Goal: Task Accomplishment & Management: Use online tool/utility

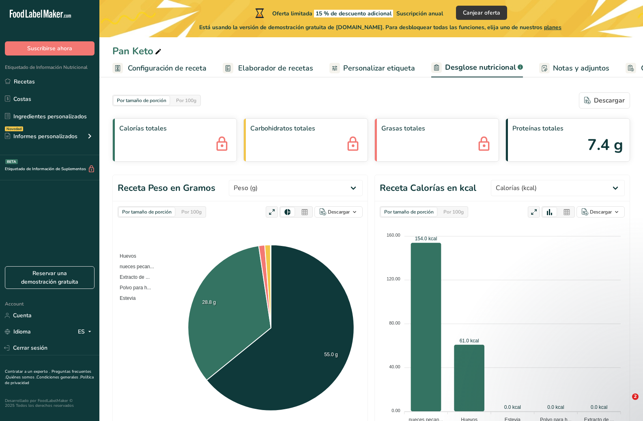
select select "Calories"
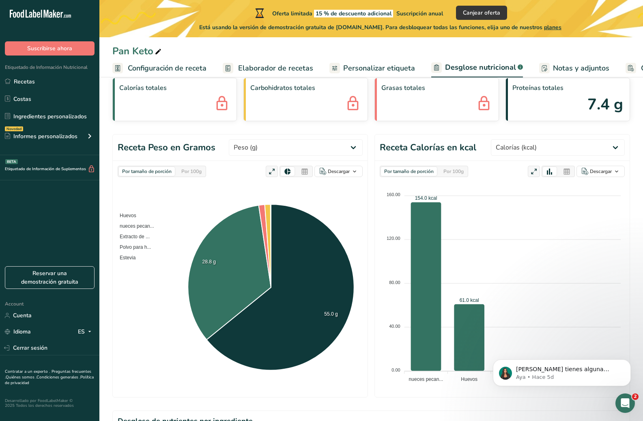
scroll to position [0, 71]
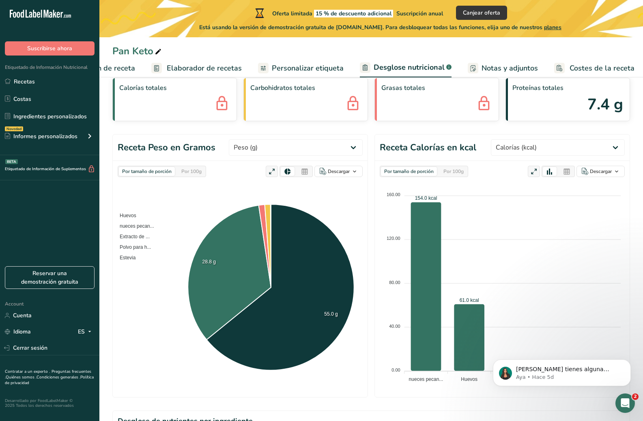
click at [121, 67] on span "Configuración de receta" at bounding box center [95, 68] width 79 height 11
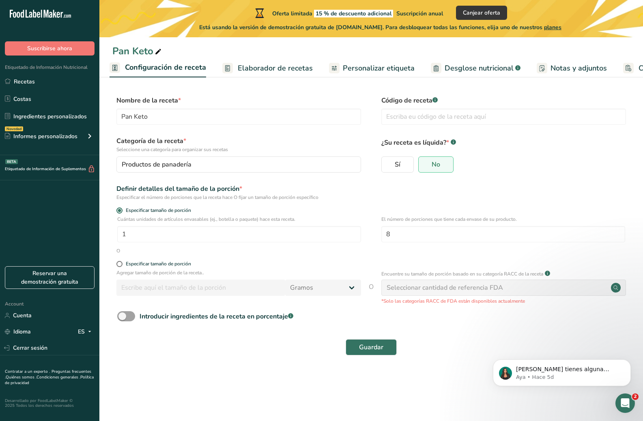
click at [261, 64] on span "Elaborador de recetas" at bounding box center [275, 68] width 75 height 11
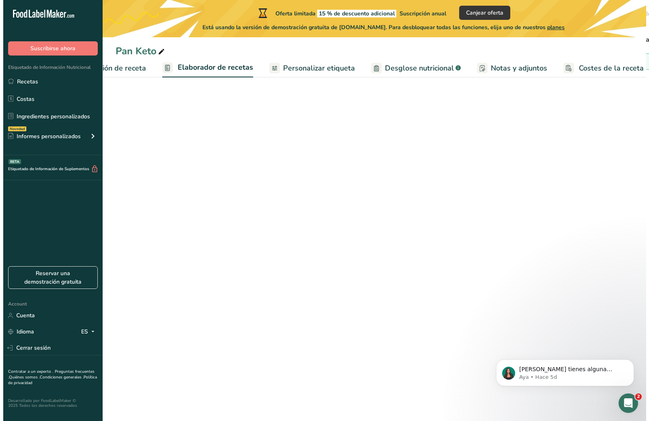
scroll to position [0, 71]
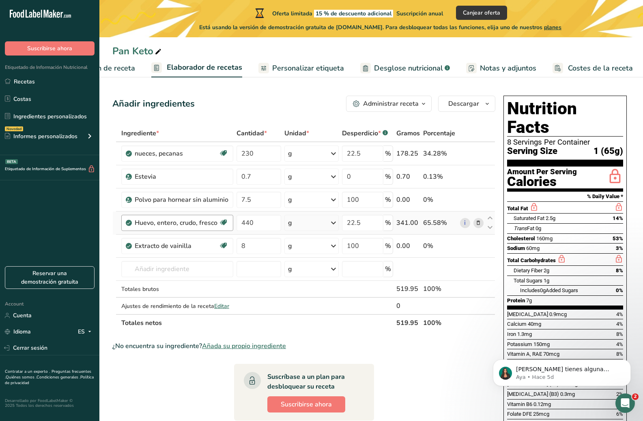
drag, startPoint x: 190, startPoint y: 151, endPoint x: 193, endPoint y: 218, distance: 67.0
click at [193, 218] on tbody "nueces, pecanas Fuente de antioxidantes Fuente de omega 3 Proteína de origen ve…" at bounding box center [304, 228] width 382 height 172
click at [296, 293] on td at bounding box center [312, 289] width 58 height 17
click at [254, 156] on input "230" at bounding box center [258, 154] width 45 height 16
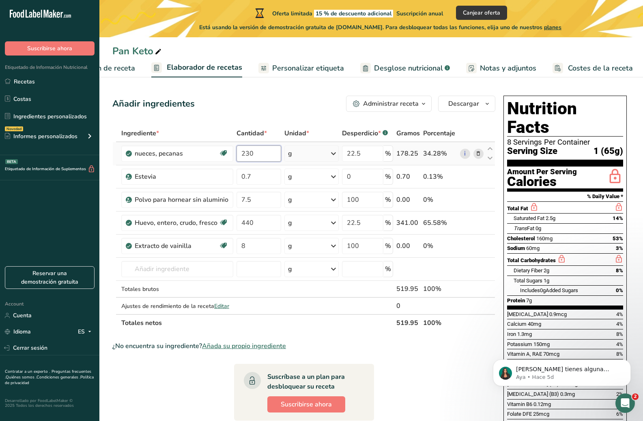
click at [246, 156] on input "230" at bounding box center [258, 154] width 45 height 16
click at [228, 275] on div "Ingrediente * Cantidad * Unidad * Desperdicio * .a-a{fill:#347362;}.b-a{fill:#f…" at bounding box center [303, 228] width 383 height 207
type input "P"
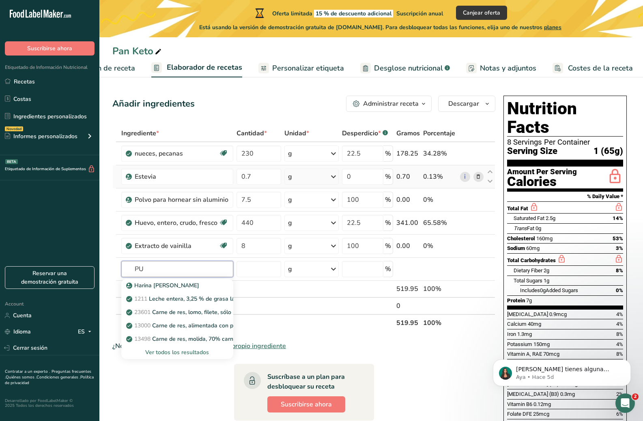
type input "P"
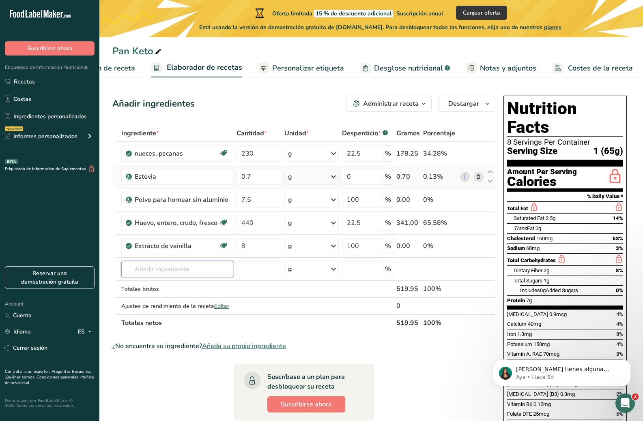
type input "p"
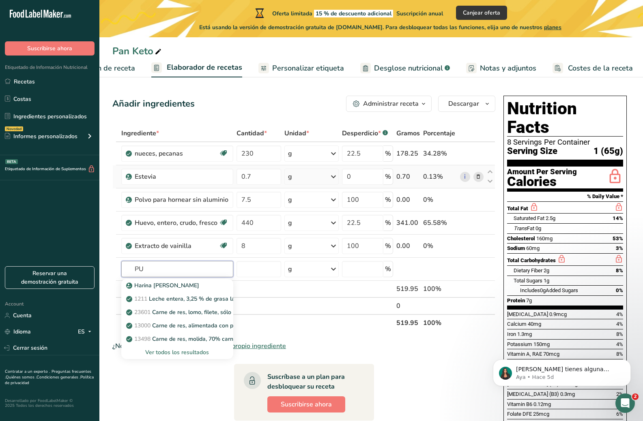
type input "P"
type input "pumkin"
click at [187, 355] on div "Ver todos los resultados" at bounding box center [177, 352] width 99 height 9
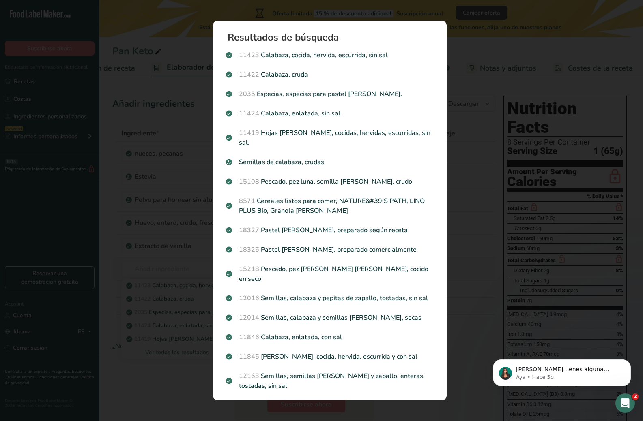
scroll to position [0, 65]
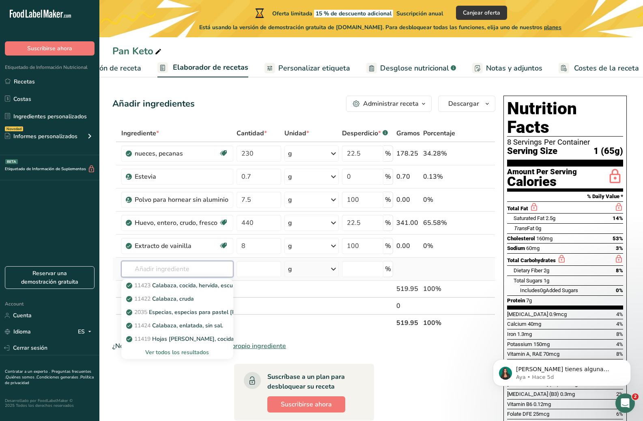
click at [192, 272] on input "text" at bounding box center [177, 269] width 112 height 16
type input "pumpkid"
type input "pumpkin seeds"
click at [201, 350] on div "Ver todos los resultados" at bounding box center [177, 352] width 99 height 9
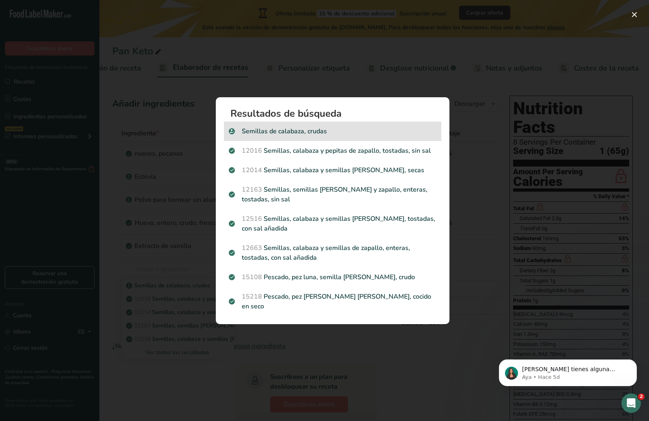
click at [305, 136] on p "Semillas de calabaza, crudas" at bounding box center [333, 132] width 208 height 10
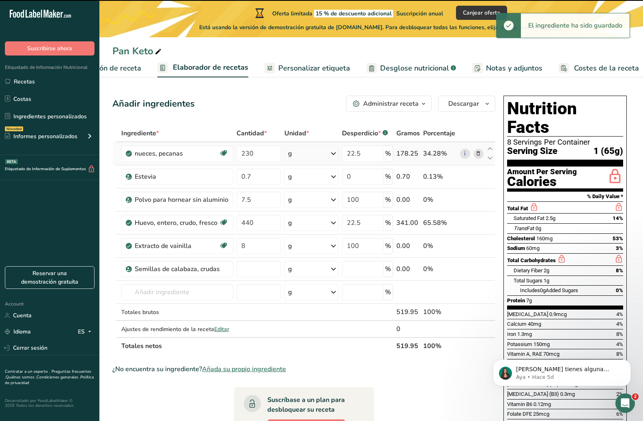
type input "0"
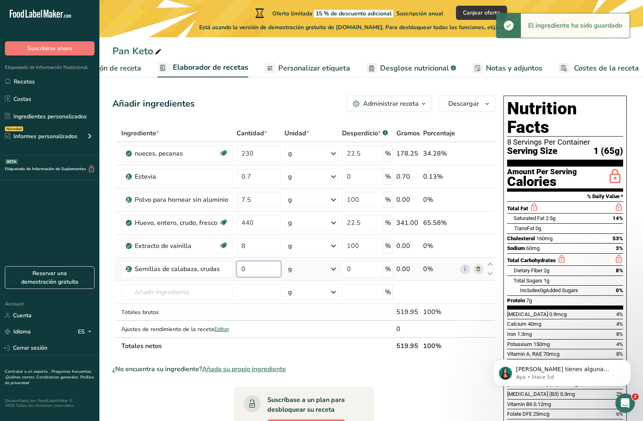
click at [239, 271] on input "0" at bounding box center [258, 269] width 45 height 16
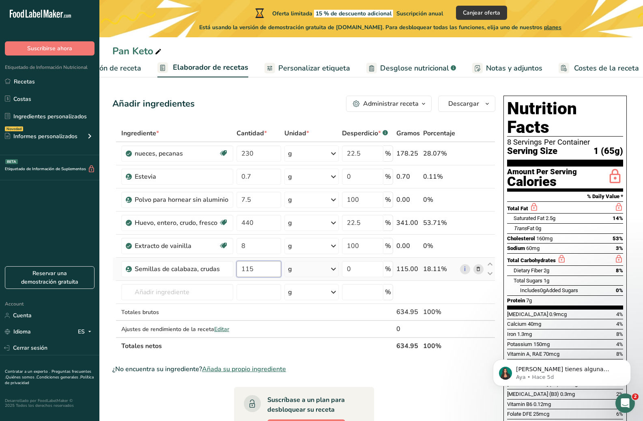
type input "115"
click at [258, 155] on div "Ingrediente * Cantidad * Unidad * Desperdicio * .a-a{fill:#347362;}.b-a{fill:#f…" at bounding box center [303, 240] width 383 height 230
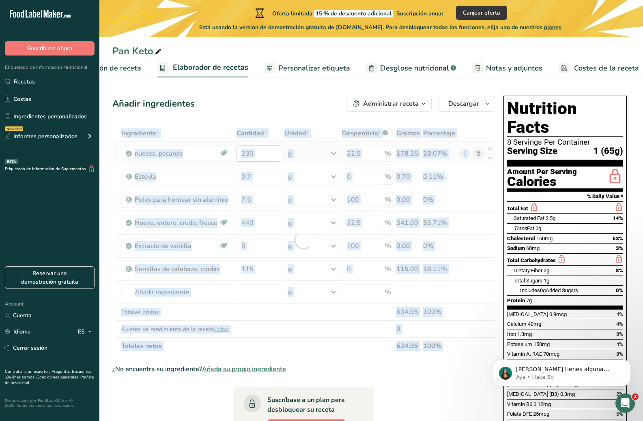
click at [258, 155] on div at bounding box center [303, 240] width 383 height 230
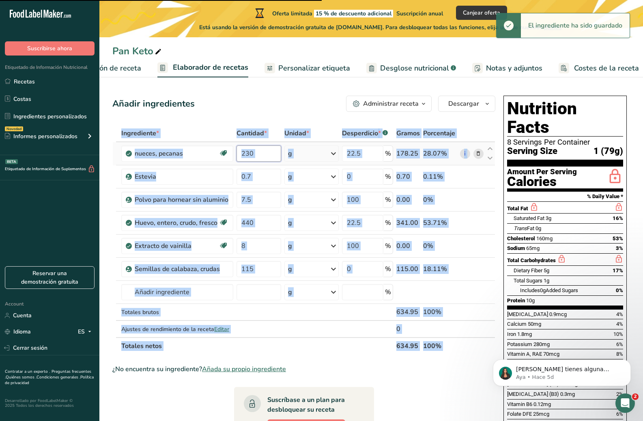
click at [249, 155] on input "230" at bounding box center [258, 154] width 45 height 16
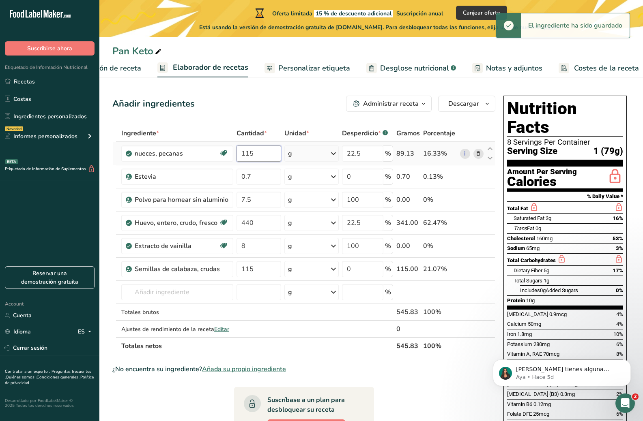
type input "115"
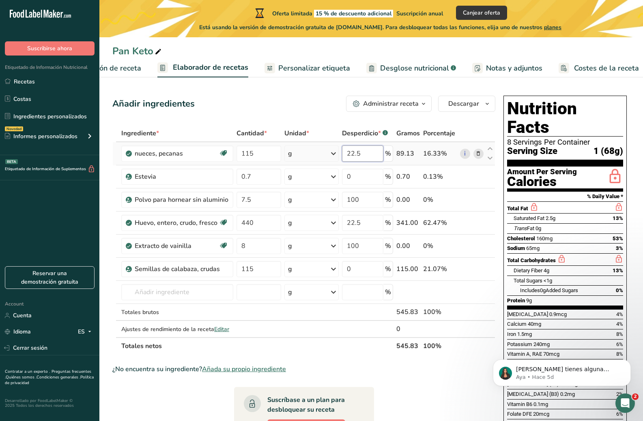
click at [355, 157] on input "22.5" at bounding box center [362, 154] width 41 height 16
type input "2"
type input "11.25"
click at [356, 273] on div "Ingrediente * Cantidad * Unidad * Desperdicio * .a-a{fill:#347362;}.b-a{fill:#f…" at bounding box center [303, 240] width 383 height 230
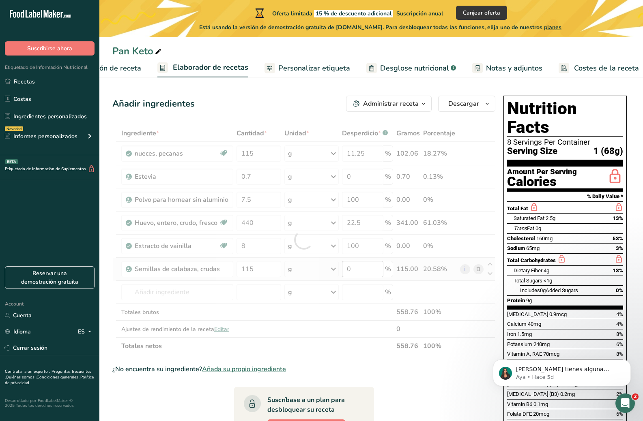
click at [356, 273] on div at bounding box center [303, 240] width 383 height 230
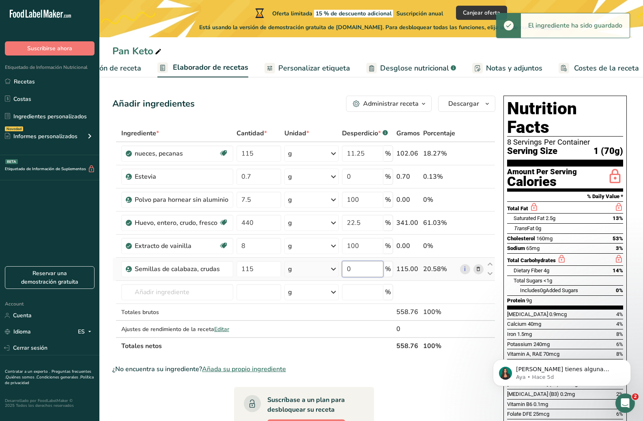
click at [358, 271] on input "0" at bounding box center [362, 269] width 41 height 16
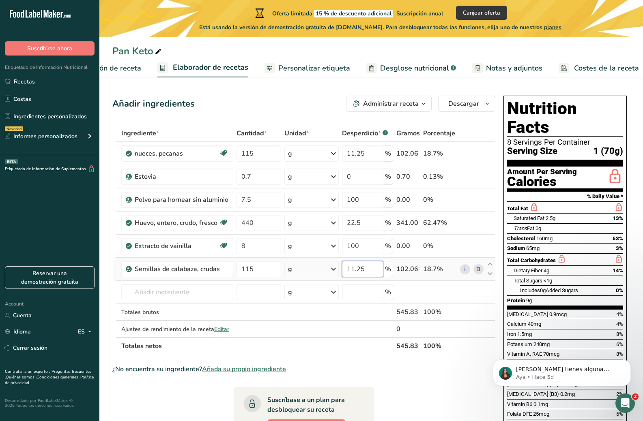
type input "11.25"
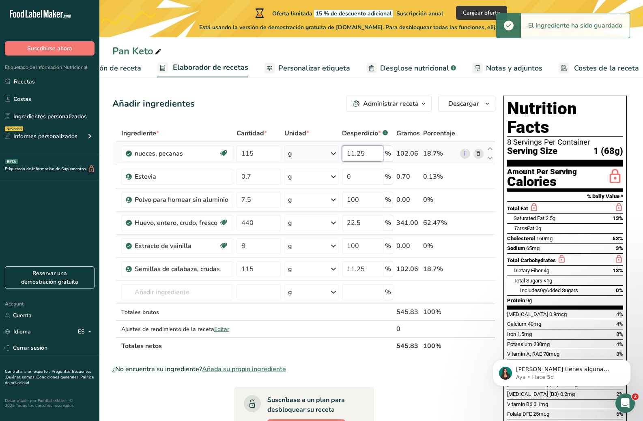
click at [354, 150] on input "11.25" at bounding box center [362, 154] width 41 height 16
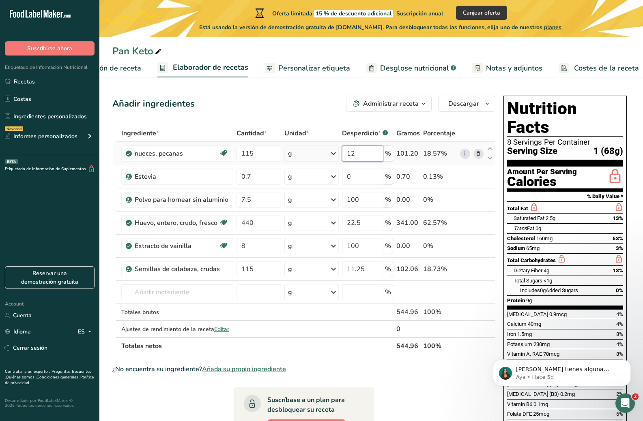
type input "12"
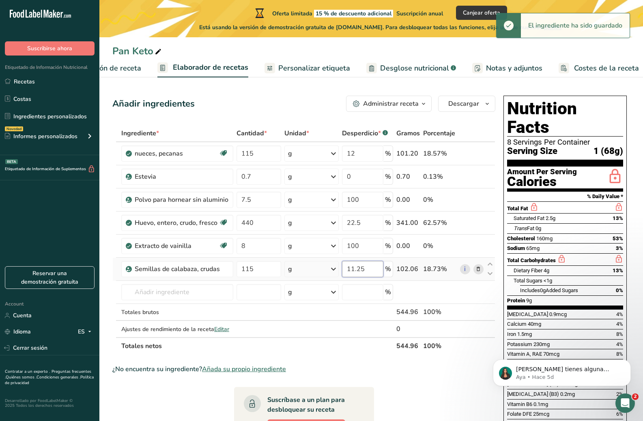
click at [356, 270] on input "11.25" at bounding box center [362, 269] width 41 height 16
type input "12"
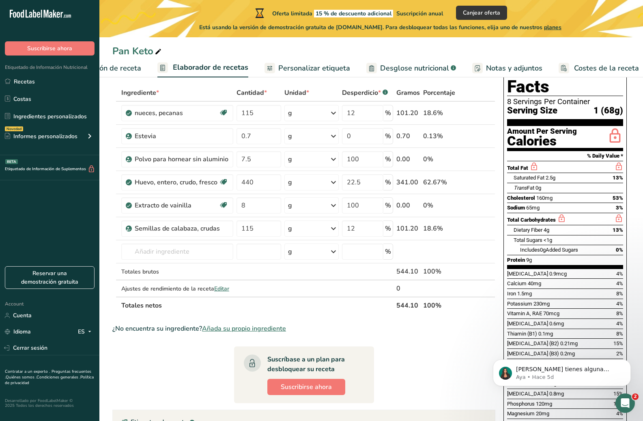
scroll to position [0, 0]
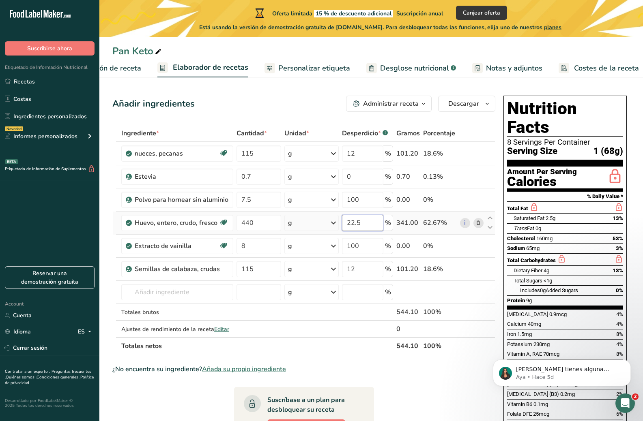
click at [368, 222] on input "22.5" at bounding box center [362, 223] width 41 height 16
drag, startPoint x: 368, startPoint y: 222, endPoint x: 337, endPoint y: 228, distance: 31.4
click at [337, 228] on tr "Huevo, entero, crudo, fresco Libre de gluten Vegetariano Libre de soja 440 g Po…" at bounding box center [304, 223] width 382 height 23
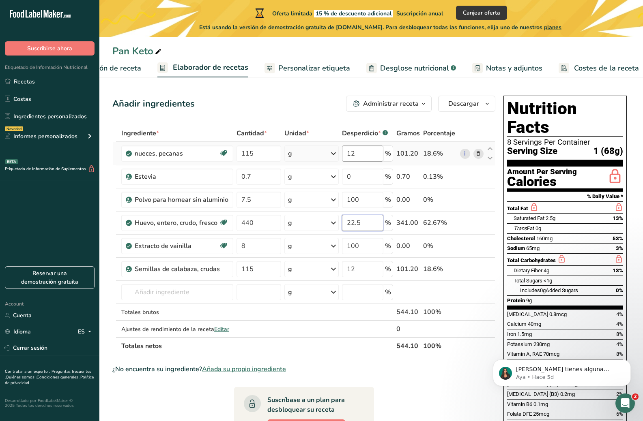
type input "22.5"
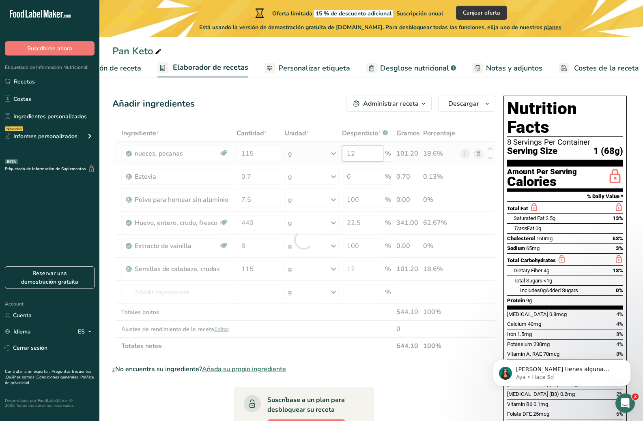
click at [367, 159] on div "Ingrediente * Cantidad * Unidad * Desperdicio * .a-a{fill:#347362;}.b-a{fill:#f…" at bounding box center [303, 240] width 383 height 230
click at [367, 159] on div at bounding box center [303, 240] width 383 height 230
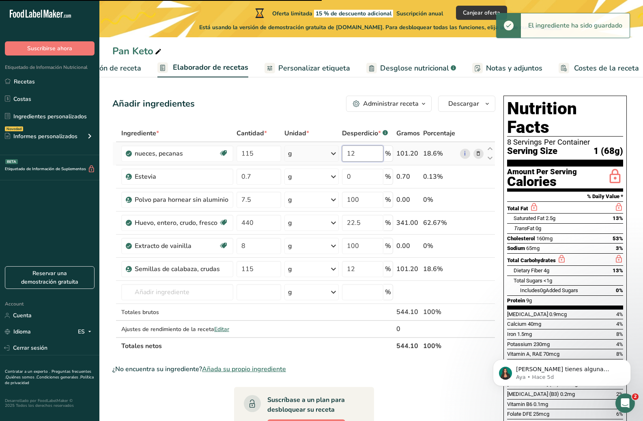
click at [367, 159] on input "12" at bounding box center [362, 154] width 41 height 16
drag, startPoint x: 367, startPoint y: 153, endPoint x: 327, endPoint y: 155, distance: 39.4
click at [327, 155] on tr "nueces, pecanas Fuente de antioxidantes Fuente de omega 3 Proteína de origen ve…" at bounding box center [304, 153] width 382 height 23
type input "13"
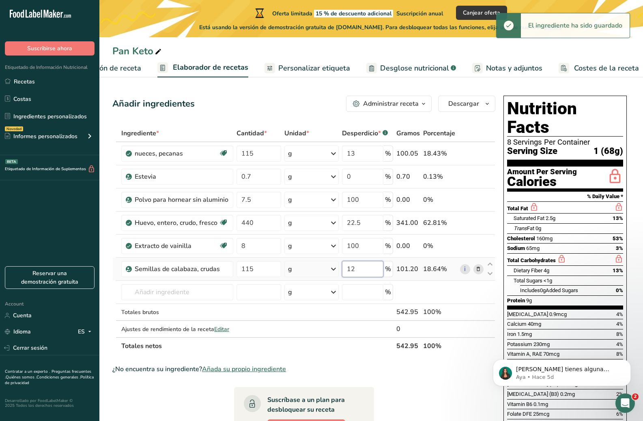
click at [357, 272] on input "12" at bounding box center [362, 269] width 41 height 16
drag, startPoint x: 357, startPoint y: 272, endPoint x: 347, endPoint y: 272, distance: 10.6
click at [347, 272] on input "12" at bounding box center [362, 269] width 41 height 16
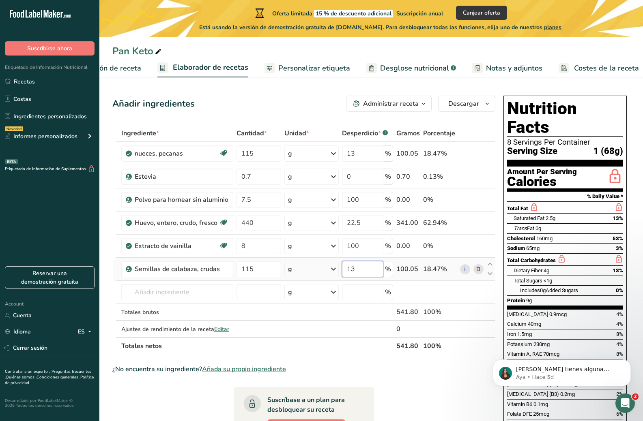
drag, startPoint x: 353, startPoint y: 277, endPoint x: 330, endPoint y: 279, distance: 23.2
click at [330, 279] on tr "Semillas [PERSON_NAME], crudas 115 g Porciones 1 Pumpkin Seeds Unidades de peso…" at bounding box center [304, 269] width 382 height 23
type input "15"
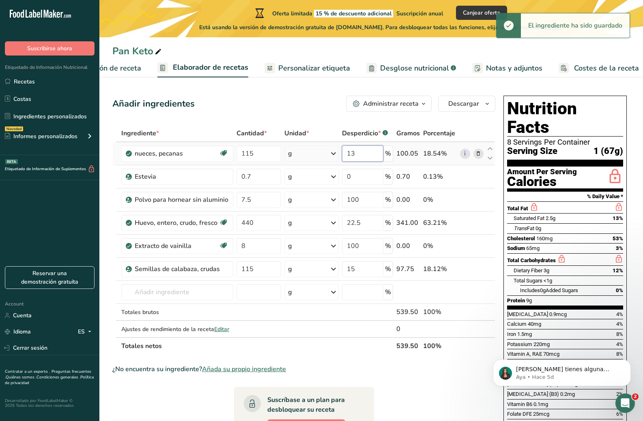
click at [354, 152] on input "13" at bounding box center [362, 154] width 41 height 16
drag, startPoint x: 354, startPoint y: 152, endPoint x: 343, endPoint y: 155, distance: 11.2
click at [343, 155] on input "13" at bounding box center [362, 154] width 41 height 16
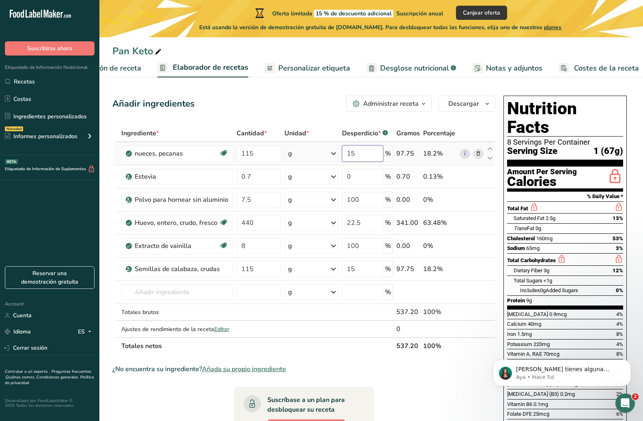
type input "15"
click at [399, 73] on span "Desglose nutricional" at bounding box center [414, 68] width 69 height 11
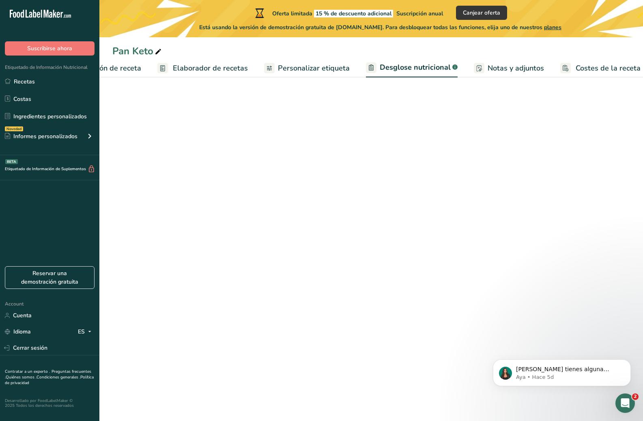
scroll to position [0, 71]
select select "Calories"
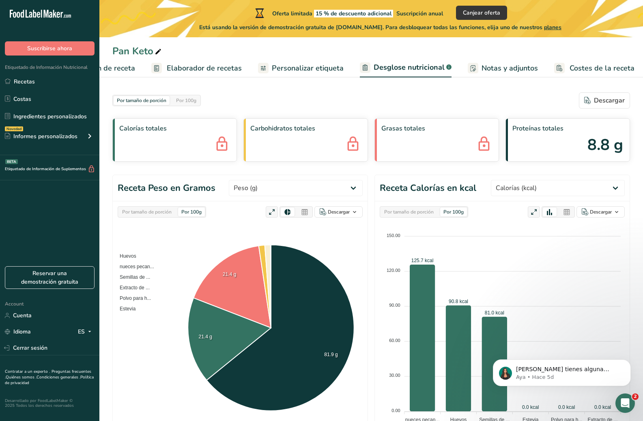
click at [150, 207] on div "Por tamaño de porción Por 100g" at bounding box center [162, 211] width 88 height 11
click at [151, 211] on div "Por tamaño de porción" at bounding box center [147, 212] width 56 height 9
click at [398, 211] on div "Por tamaño de porción" at bounding box center [409, 212] width 56 height 9
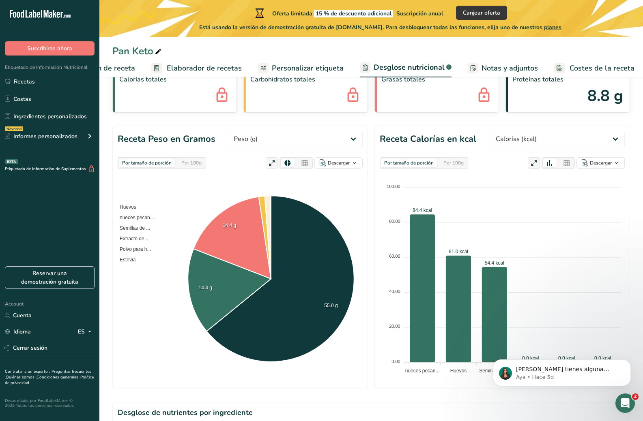
scroll to position [41, 0]
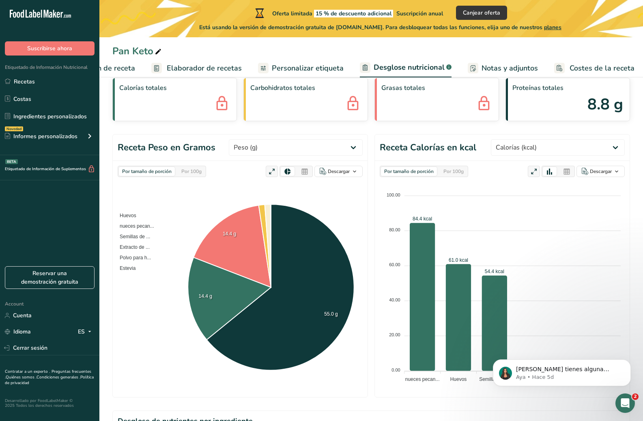
click at [459, 176] on div "Por 100g" at bounding box center [453, 171] width 27 height 9
click at [410, 170] on div "Por tamaño de porción" at bounding box center [409, 171] width 56 height 9
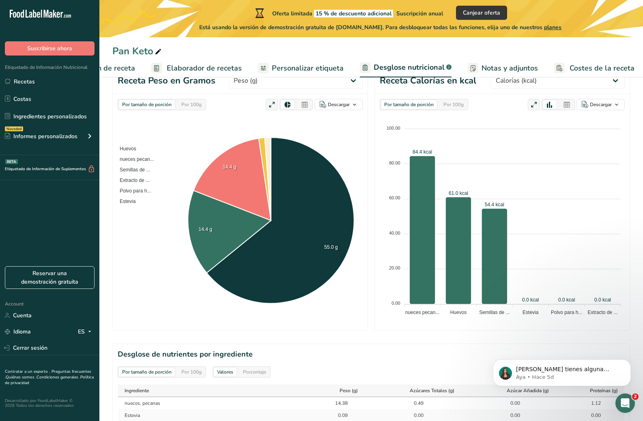
scroll to position [0, 0]
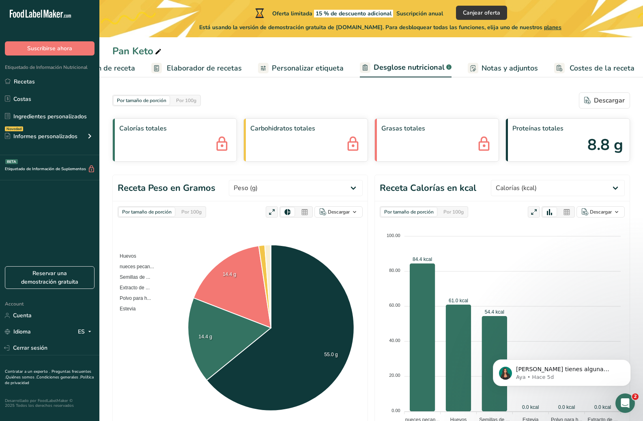
click at [461, 209] on div "Por 100g" at bounding box center [453, 212] width 27 height 9
click at [413, 214] on div "Por tamaño de porción" at bounding box center [409, 212] width 56 height 9
click at [144, 210] on div "Por tamaño de porción" at bounding box center [147, 212] width 56 height 9
click at [316, 69] on span "Personalizar etiqueta" at bounding box center [308, 68] width 72 height 11
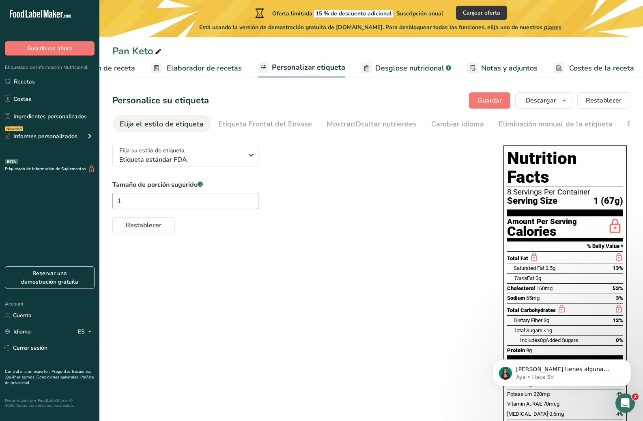
scroll to position [41, 0]
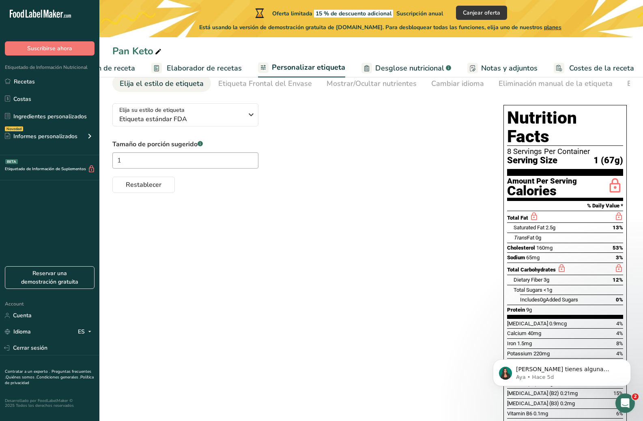
click at [404, 70] on span "Desglose nutricional" at bounding box center [409, 68] width 69 height 11
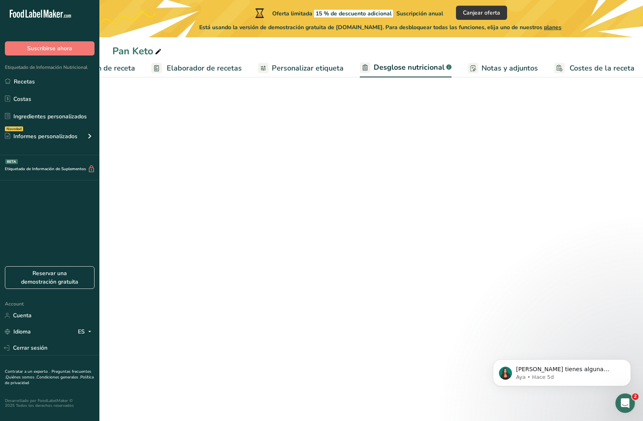
select select "Calories"
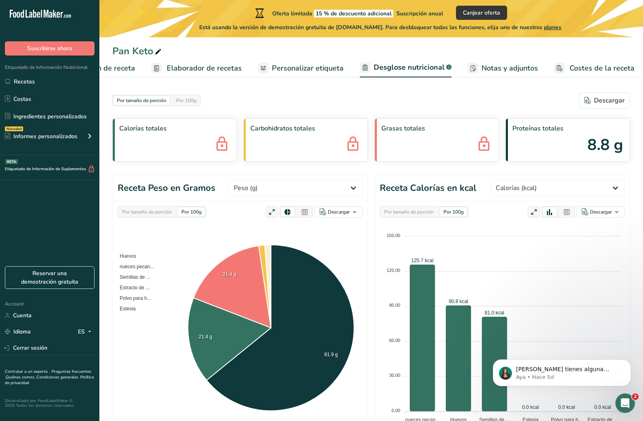
click at [299, 73] on span "Personalizar etiqueta" at bounding box center [308, 68] width 72 height 11
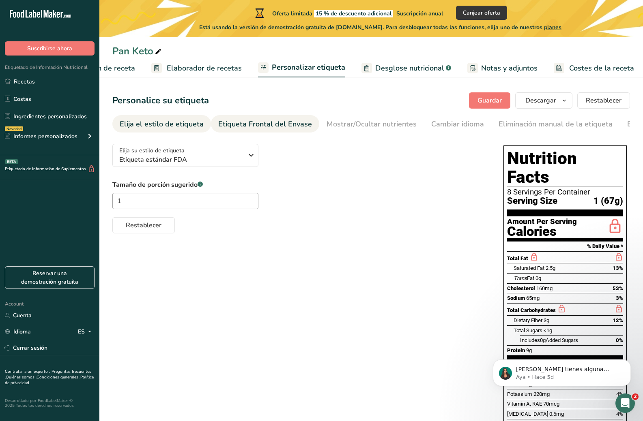
click at [240, 125] on div "Etiqueta Frontal del Envase" at bounding box center [265, 124] width 94 height 11
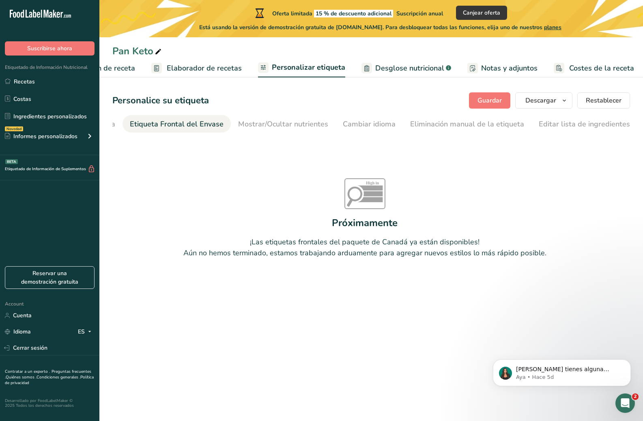
scroll to position [0, 97]
click at [260, 130] on link "Mostrar/Ocultar nutrientes" at bounding box center [275, 124] width 90 height 18
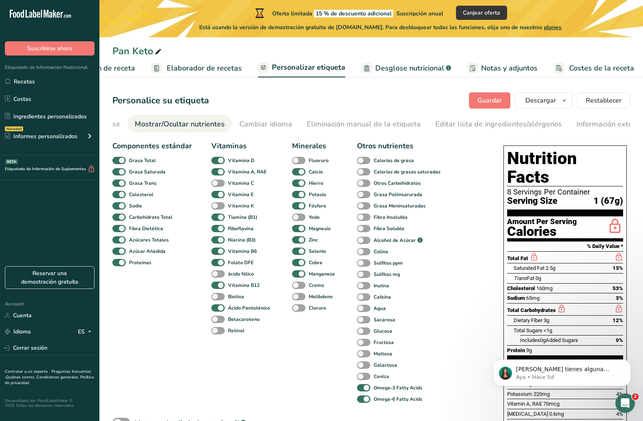
scroll to position [0, 202]
click at [119, 174] on span at bounding box center [118, 172] width 13 height 8
click at [118, 174] on input "Grasa Saturada" at bounding box center [114, 171] width 5 height 5
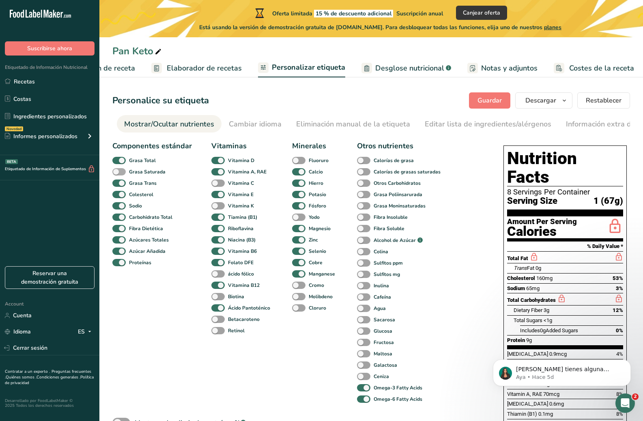
click at [119, 174] on span at bounding box center [118, 172] width 13 height 8
click at [118, 174] on input "Grasa Saturada" at bounding box center [114, 171] width 5 height 5
checkbox input "true"
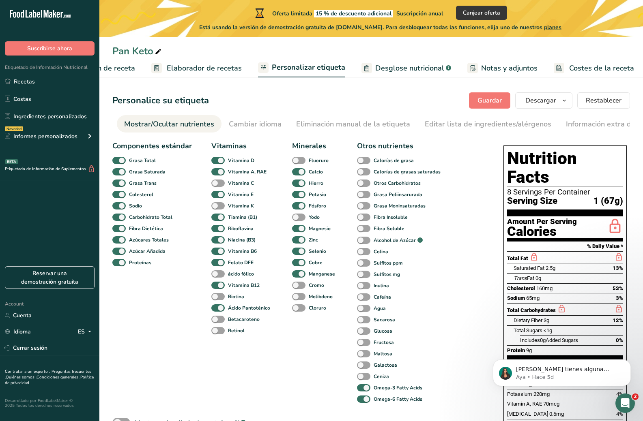
drag, startPoint x: 530, startPoint y: 269, endPoint x: 648, endPoint y: 268, distance: 118.8
click at [642, 268] on html ".a-20{fill:#fff;} Suscribirse ahora Etiquetado de Información Nutricional Recet…" at bounding box center [321, 320] width 643 height 641
click at [598, 283] on div "Cholesterol 160mg 53%" at bounding box center [565, 288] width 116 height 10
click at [261, 129] on div "Cambiar idioma" at bounding box center [255, 124] width 53 height 11
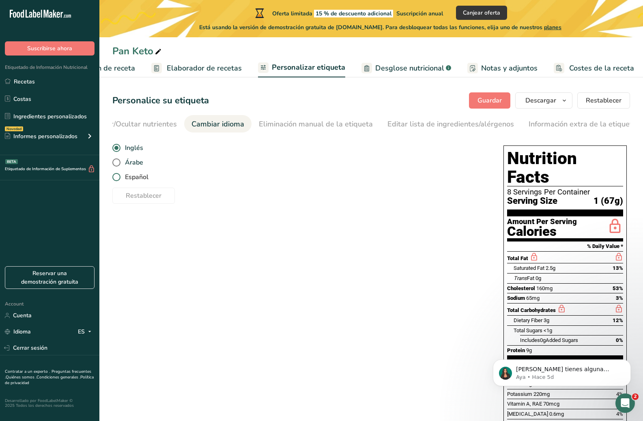
click at [144, 179] on span "Español" at bounding box center [134, 177] width 28 height 8
click at [118, 179] on input "Español" at bounding box center [114, 177] width 5 height 5
radio input "true"
radio input "false"
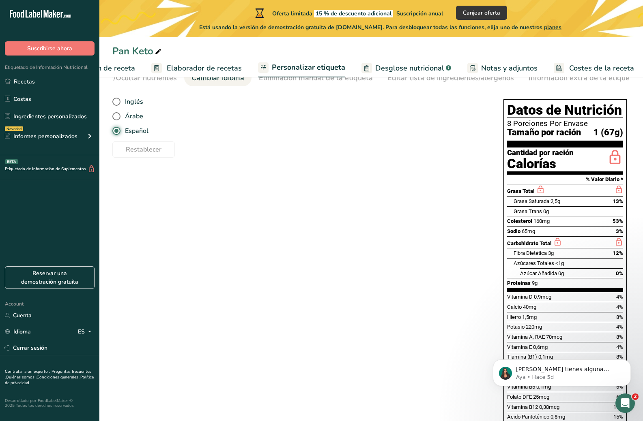
scroll to position [0, 0]
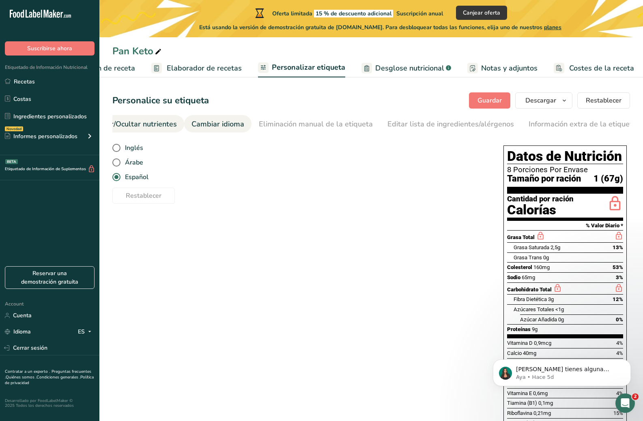
click at [152, 127] on div "Mostrar/Ocultar nutrientes" at bounding box center [132, 124] width 90 height 11
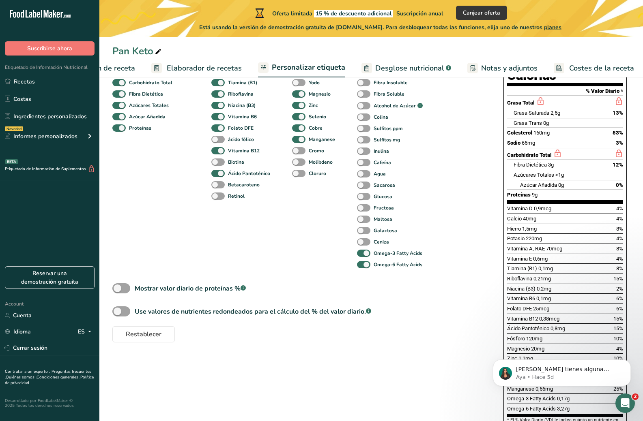
scroll to position [94, 0]
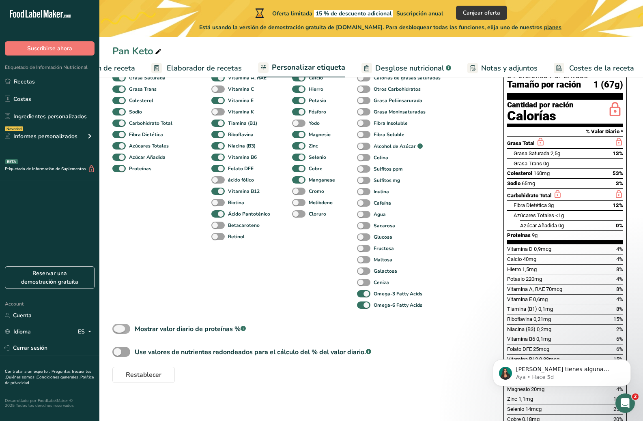
click at [121, 332] on span at bounding box center [121, 329] width 18 height 10
click at [118, 332] on input "Mostrar valor diario de proteínas % .a-a{fill:#347362;}.b-a{fill:#fff;}" at bounding box center [114, 328] width 5 height 5
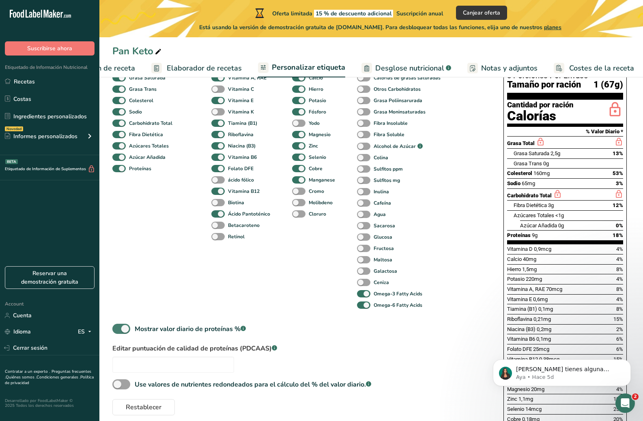
click at [121, 332] on span at bounding box center [121, 329] width 18 height 10
click at [118, 332] on input "Mostrar valor diario de proteínas % .a-a{fill:#347362;}.b-a{fill:#fff;}" at bounding box center [114, 328] width 5 height 5
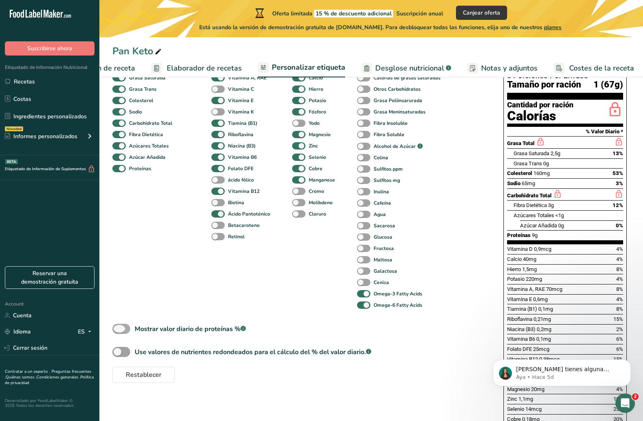
click at [121, 332] on span at bounding box center [121, 329] width 18 height 10
click at [118, 332] on input "Mostrar valor diario de proteínas % .a-a{fill:#347362;}.b-a{fill:#fff;}" at bounding box center [114, 328] width 5 height 5
checkbox input "true"
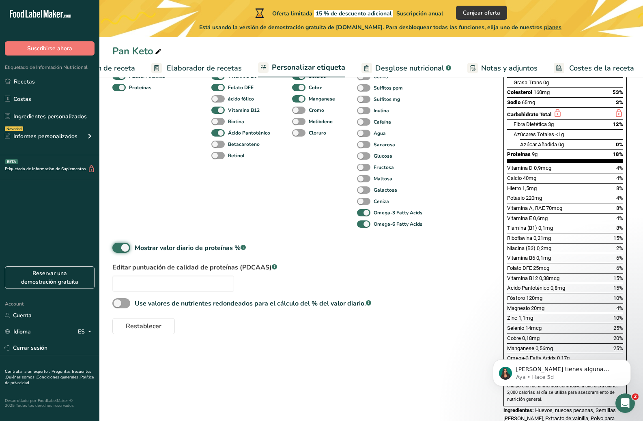
scroll to position [135, 0]
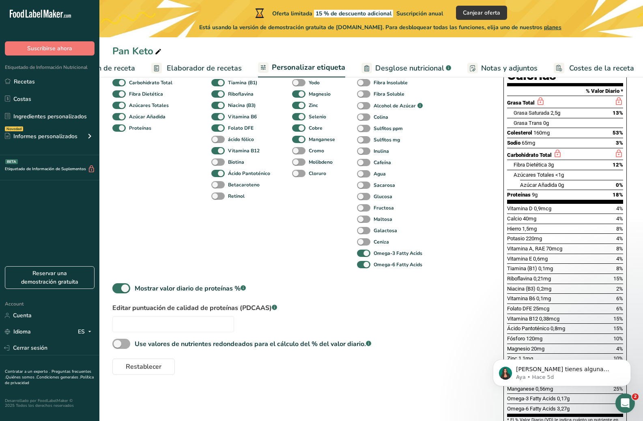
click at [127, 345] on span at bounding box center [121, 344] width 18 height 10
click at [118, 345] on input "Use valores de nutrientes redondeados para el cálculo del % del valor diario. .…" at bounding box center [114, 343] width 5 height 5
click at [127, 345] on span at bounding box center [121, 344] width 18 height 10
click at [118, 345] on input "Use valores de nutrientes redondeados para el cálculo del % del valor diario. .…" at bounding box center [114, 343] width 5 height 5
click at [127, 345] on span at bounding box center [121, 344] width 18 height 10
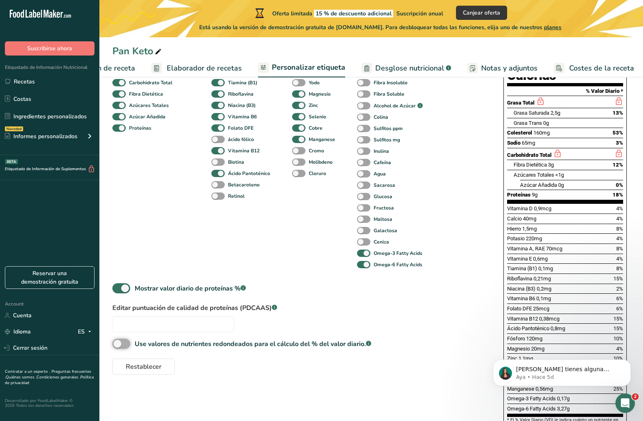
click at [118, 345] on input "Use valores de nutrientes redondeados para el cálculo del % del valor diario. .…" at bounding box center [114, 343] width 5 height 5
click at [127, 345] on span at bounding box center [121, 344] width 18 height 10
click at [118, 345] on input "Use valores de nutrientes redondeados para el cálculo del % del valor diario. .…" at bounding box center [114, 343] width 5 height 5
click at [127, 345] on span at bounding box center [121, 344] width 18 height 10
click at [118, 345] on input "Use valores de nutrientes redondeados para el cálculo del % del valor diario. .…" at bounding box center [114, 343] width 5 height 5
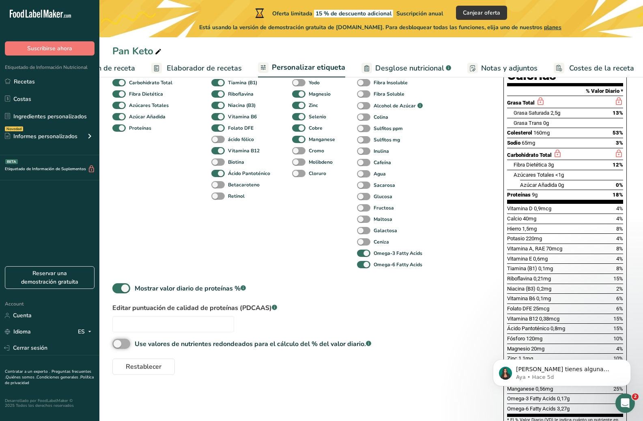
checkbox input "true"
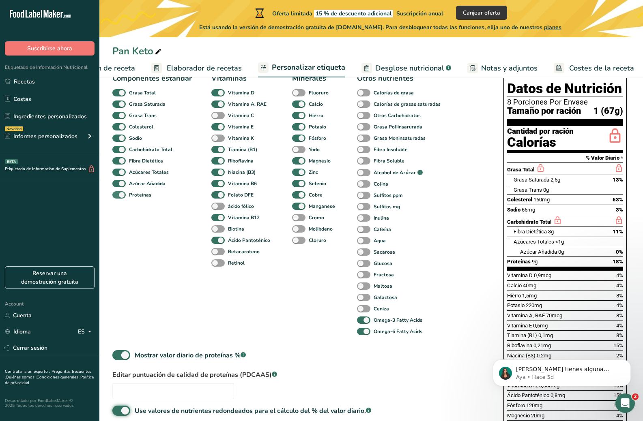
scroll to position [54, 0]
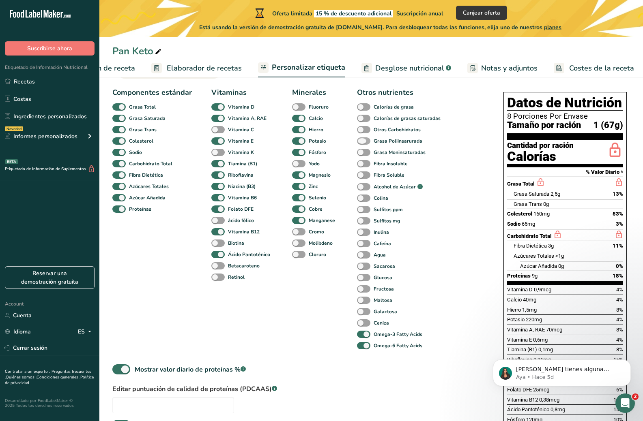
click at [416, 144] on b "Grasa Poliinsarurada" at bounding box center [397, 140] width 49 height 7
click at [362, 144] on input "Grasa Poliinsarurada" at bounding box center [359, 140] width 5 height 5
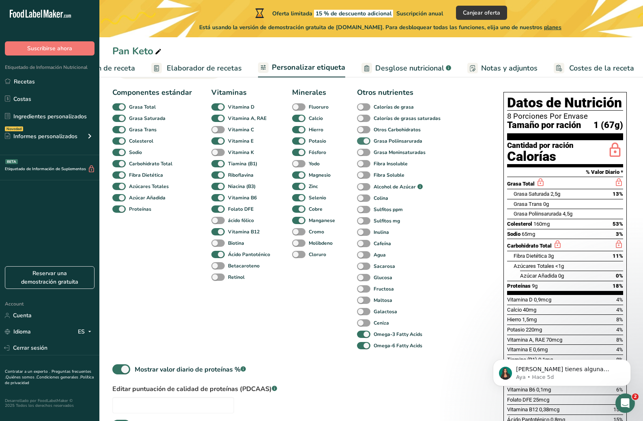
click at [416, 144] on b "Grasa Poliinsarurada" at bounding box center [397, 140] width 49 height 7
click at [362, 144] on input "Grasa Poliinsarurada" at bounding box center [359, 140] width 5 height 5
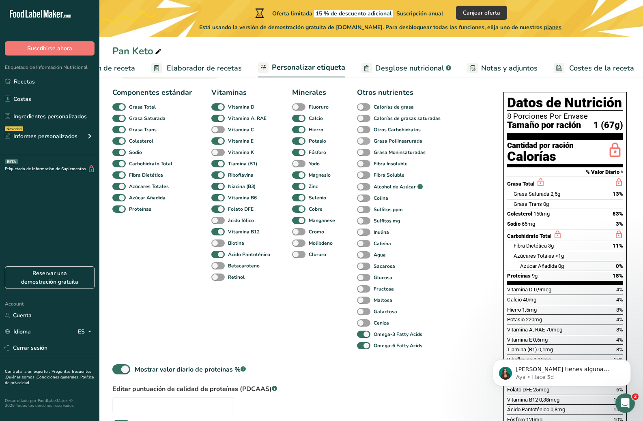
click at [416, 144] on b "Grasa Poliinsarurada" at bounding box center [397, 140] width 49 height 7
click at [362, 144] on input "Grasa Poliinsarurada" at bounding box center [359, 140] width 5 height 5
checkbox input "true"
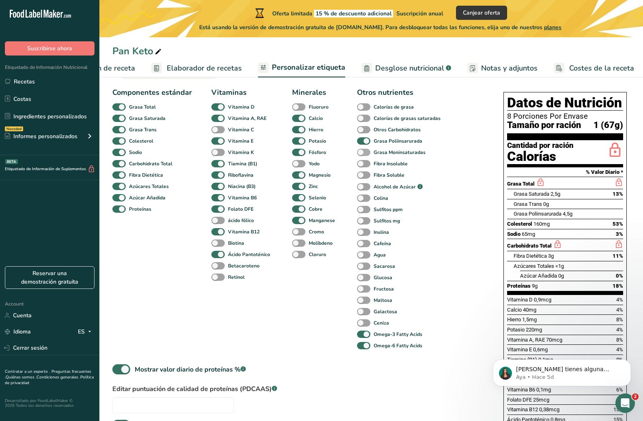
click at [414, 156] on b "Grasa Moninsaturadas" at bounding box center [399, 152] width 52 height 7
click at [362, 155] on input "Grasa Moninsaturadas" at bounding box center [359, 152] width 5 height 5
checkbox input "true"
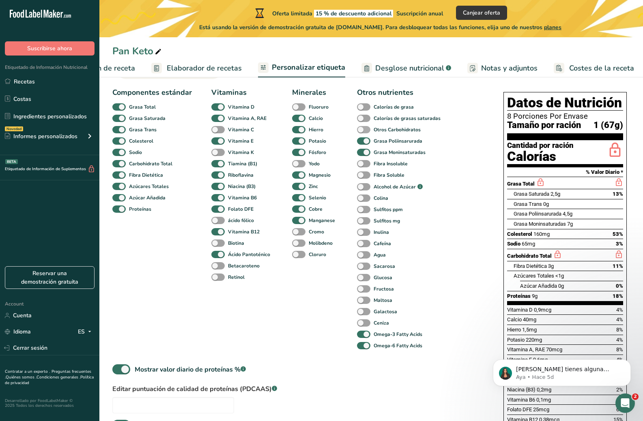
click at [412, 133] on b "Otros Carbohidratos" at bounding box center [396, 129] width 47 height 7
click at [362, 132] on input "Otros Carbohidratos" at bounding box center [359, 129] width 5 height 5
click at [412, 133] on b "Otros Carbohidratos" at bounding box center [396, 129] width 47 height 7
click at [362, 132] on input "Otros Carbohidratos" at bounding box center [359, 129] width 5 height 5
click at [412, 133] on b "Otros Carbohidratos" at bounding box center [396, 129] width 47 height 7
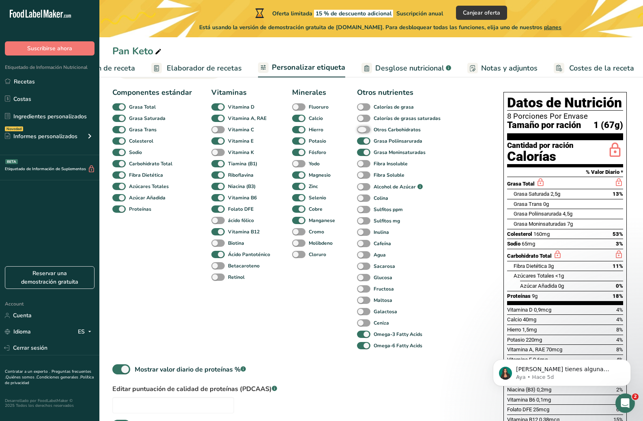
click at [362, 132] on input "Otros Carbohidratos" at bounding box center [359, 129] width 5 height 5
click at [412, 133] on b "Otros Carbohidratos" at bounding box center [396, 129] width 47 height 7
click at [362, 132] on input "Otros Carbohidratos" at bounding box center [359, 129] width 5 height 5
checkbox input "false"
click at [403, 166] on b "Fibra Insoluble" at bounding box center [390, 163] width 34 height 7
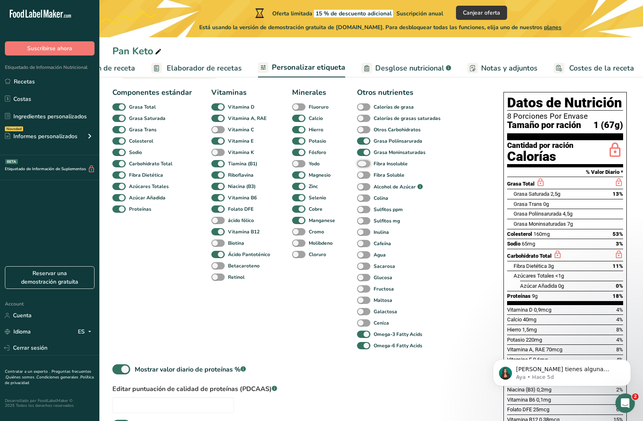
click at [362, 166] on input "Fibra Insoluble" at bounding box center [359, 163] width 5 height 5
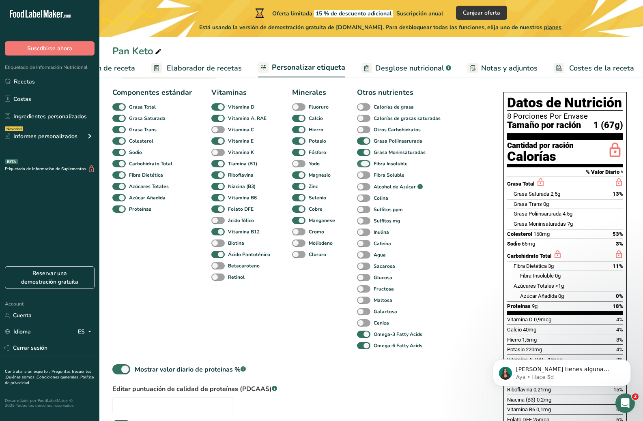
click at [403, 166] on b "Fibra Insoluble" at bounding box center [390, 163] width 34 height 7
click at [362, 166] on input "Fibra Insoluble" at bounding box center [359, 163] width 5 height 5
checkbox input "false"
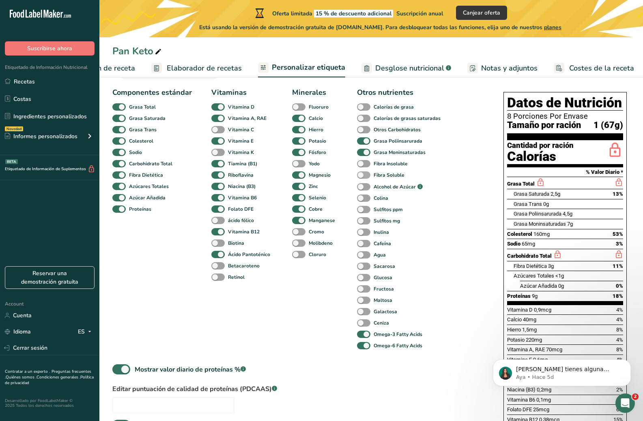
click at [399, 176] on b "Fibra Soluble" at bounding box center [388, 175] width 31 height 7
click at [362, 176] on input "Fibra Soluble" at bounding box center [359, 174] width 5 height 5
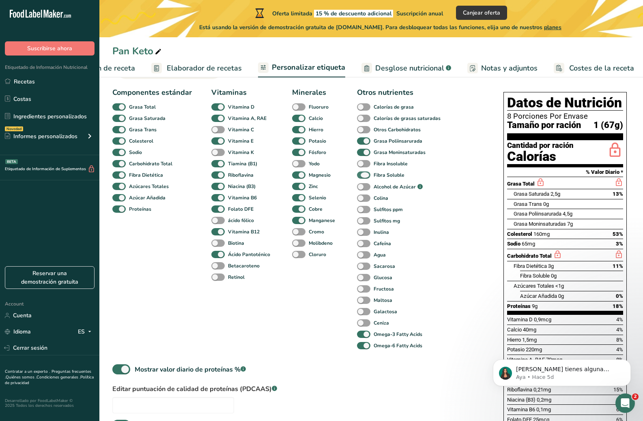
click at [399, 176] on b "Fibra Soluble" at bounding box center [388, 175] width 31 height 7
click at [362, 176] on input "Fibra Soluble" at bounding box center [359, 174] width 5 height 5
checkbox input "false"
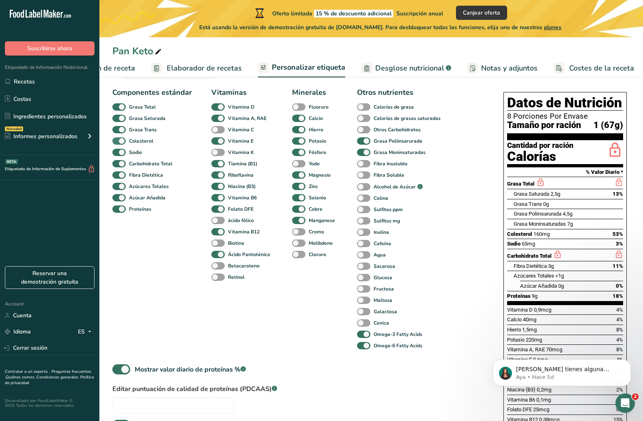
click at [122, 145] on span at bounding box center [118, 141] width 13 height 8
click at [118, 144] on input "Colesterol" at bounding box center [114, 140] width 5 height 5
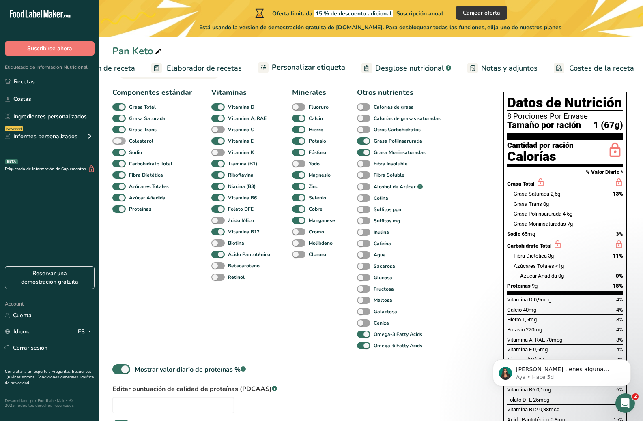
click at [122, 145] on span at bounding box center [118, 141] width 13 height 8
click at [118, 144] on input "Colesterol" at bounding box center [114, 140] width 5 height 5
checkbox input "true"
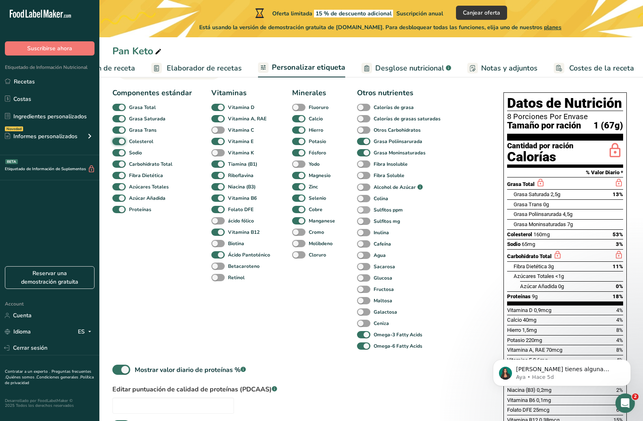
scroll to position [33, 0]
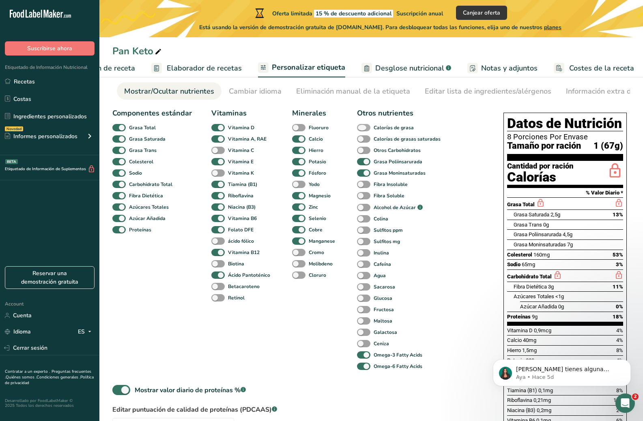
click at [362, 130] on span at bounding box center [363, 128] width 13 height 8
click at [362, 130] on input "Calorías de grasa" at bounding box center [359, 127] width 5 height 5
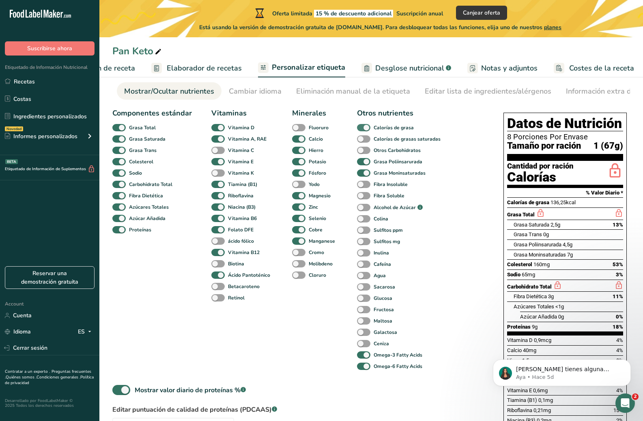
click at [362, 130] on span at bounding box center [363, 128] width 13 height 8
click at [362, 130] on input "Calorías de grasa" at bounding box center [359, 127] width 5 height 5
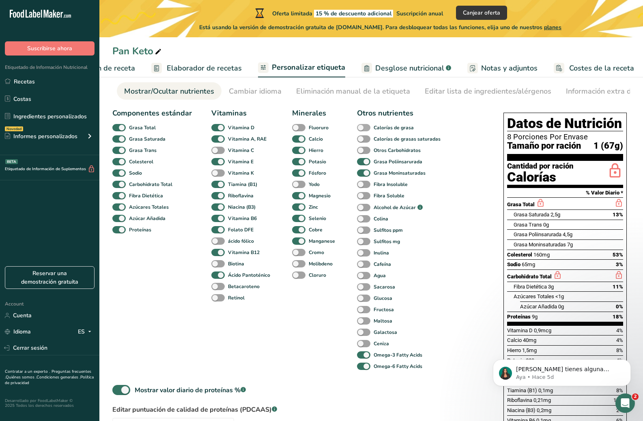
click at [362, 130] on span at bounding box center [363, 128] width 13 height 8
click at [362, 130] on input "Calorías de grasa" at bounding box center [359, 127] width 5 height 5
checkbox input "true"
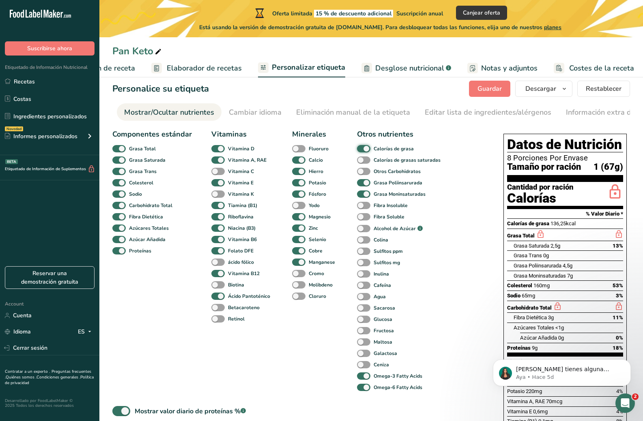
scroll to position [0, 0]
